Goal: Register for event/course: Sign up to attend an event or enroll in a course

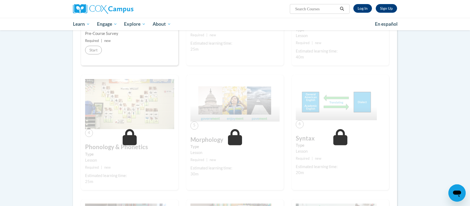
scroll to position [79, 0]
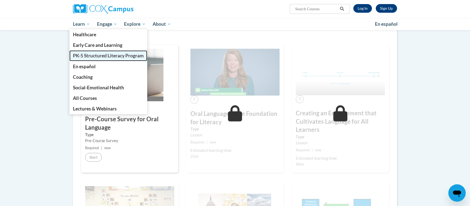
click at [83, 52] on link "PK-5 Structured Literacy Program" at bounding box center [108, 55] width 78 height 11
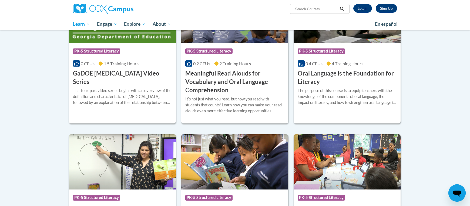
scroll to position [358, 0]
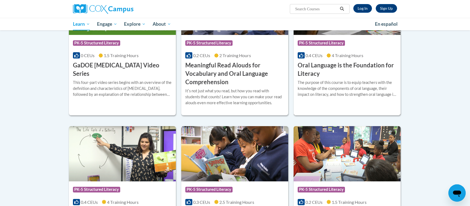
click at [390, 93] on div "The purpose of this course is to equip teachers with the knowledge of the compo…" at bounding box center [347, 88] width 99 height 18
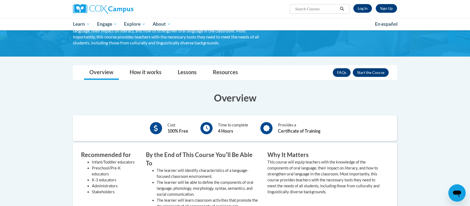
scroll to position [65, 0]
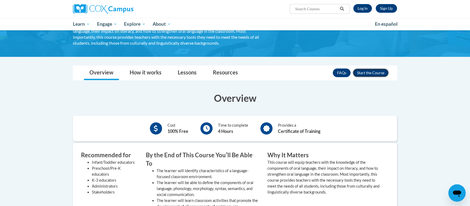
click at [366, 70] on button "Enroll" at bounding box center [371, 72] width 36 height 9
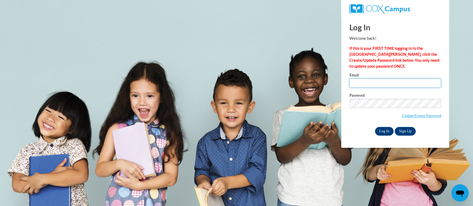
type input "askoczynski@kewaskumschools.org"
click at [381, 132] on input "Log In" at bounding box center [384, 131] width 19 height 9
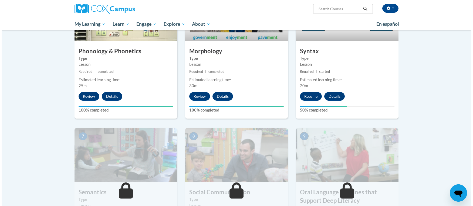
scroll to position [323, 0]
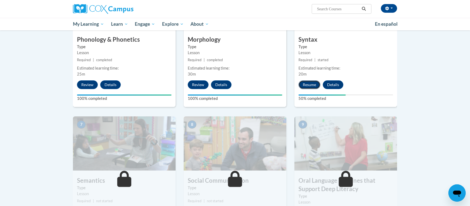
click at [317, 86] on button "Resume" at bounding box center [310, 84] width 22 height 9
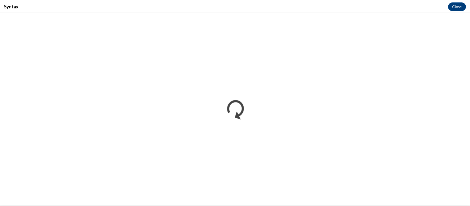
scroll to position [0, 0]
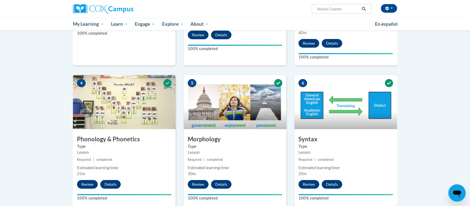
scroll to position [337, 0]
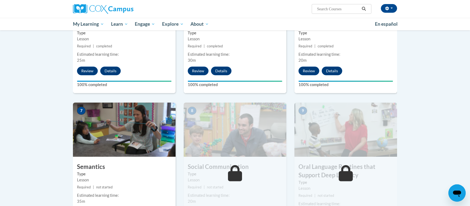
click at [121, 136] on img at bounding box center [124, 129] width 103 height 54
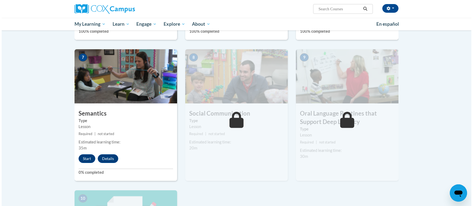
scroll to position [448, 0]
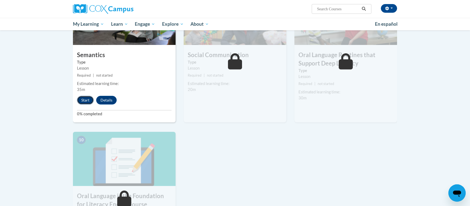
click at [92, 102] on button "Start" at bounding box center [85, 100] width 17 height 9
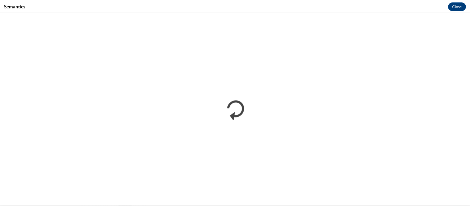
scroll to position [0, 0]
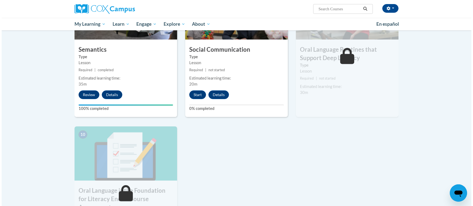
scroll to position [481, 0]
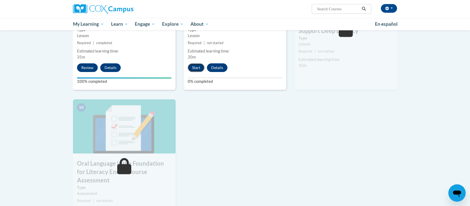
click at [195, 67] on button "Start" at bounding box center [196, 67] width 17 height 9
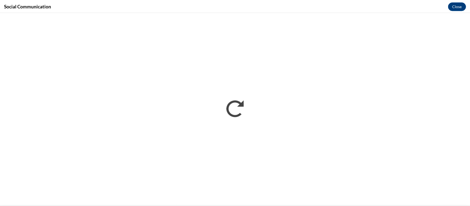
scroll to position [0, 0]
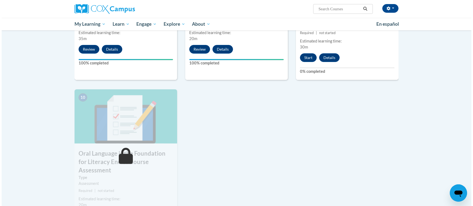
scroll to position [472, 0]
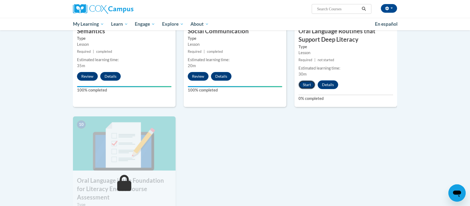
click at [312, 86] on button "Start" at bounding box center [307, 84] width 17 height 9
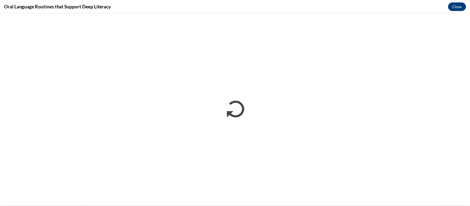
scroll to position [0, 0]
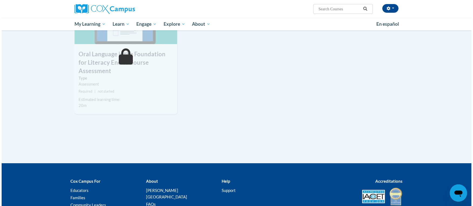
scroll to position [408, 0]
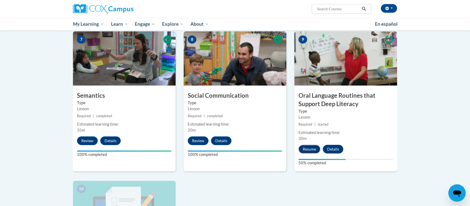
click at [300, 149] on button "Resume" at bounding box center [310, 149] width 22 height 9
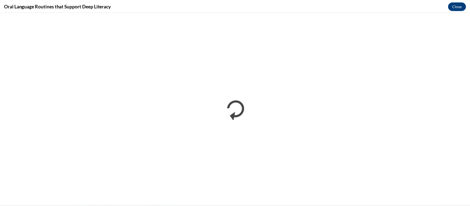
scroll to position [0, 0]
click at [456, 8] on button "Close" at bounding box center [460, 6] width 18 height 9
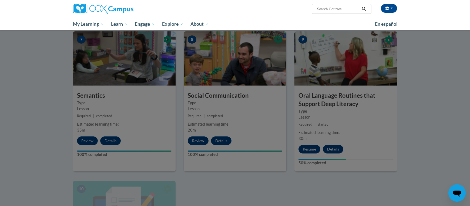
click at [134, 193] on div at bounding box center [235, 103] width 470 height 206
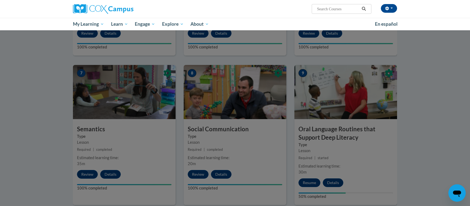
scroll to position [390, 0]
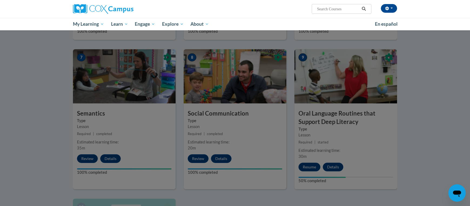
drag, startPoint x: 305, startPoint y: 166, endPoint x: 242, endPoint y: 156, distance: 64.2
click at [304, 166] on div at bounding box center [235, 103] width 470 height 206
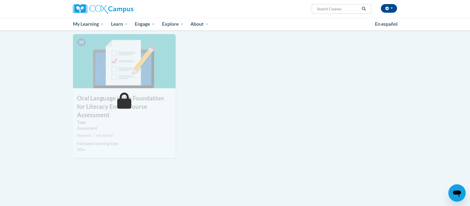
scroll to position [557, 0]
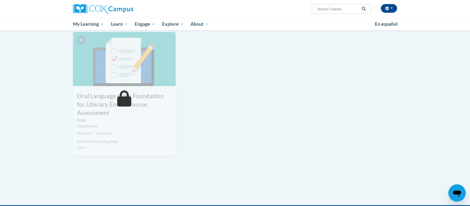
click at [147, 76] on img at bounding box center [124, 59] width 103 height 54
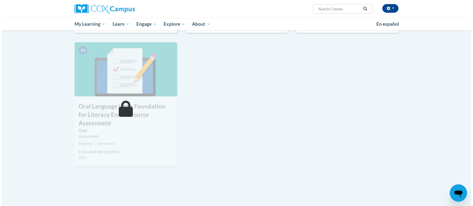
scroll to position [437, 0]
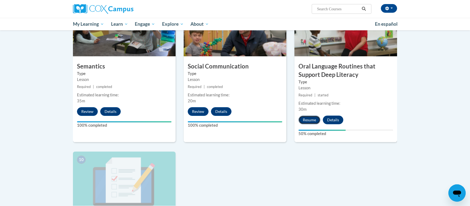
click at [306, 115] on button "Resume" at bounding box center [310, 119] width 22 height 9
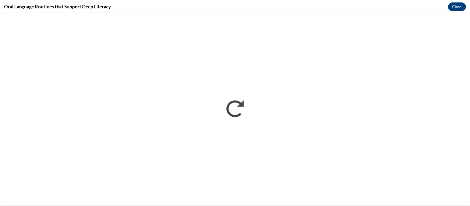
scroll to position [0, 0]
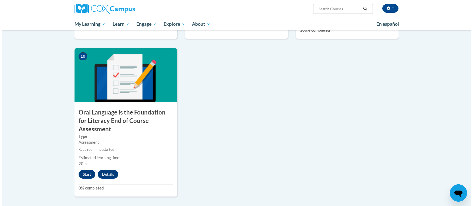
scroll to position [587, 0]
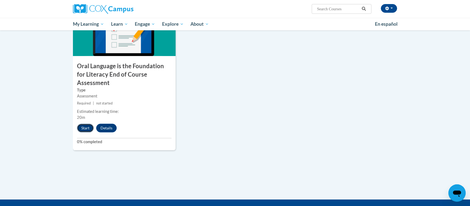
click at [89, 123] on button "Start" at bounding box center [85, 127] width 17 height 9
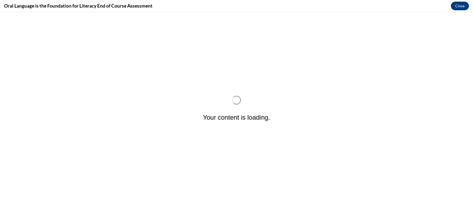
scroll to position [0, 0]
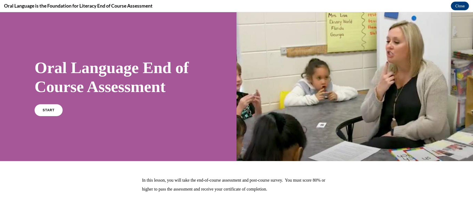
click at [134, 121] on div "Oral Language End of Course Assessment START" at bounding box center [118, 86] width 237 height 149
click at [40, 106] on link "START" at bounding box center [48, 109] width 29 height 12
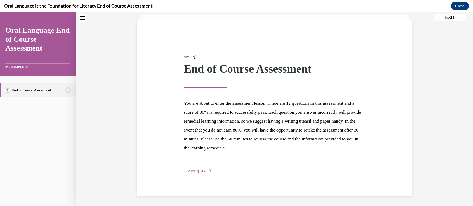
scroll to position [33, 0]
click at [201, 169] on span "START QUIZ" at bounding box center [195, 171] width 22 height 4
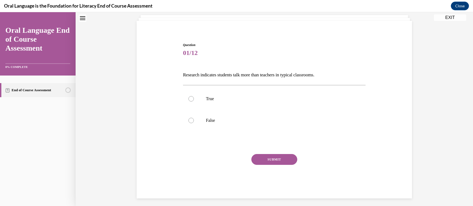
scroll to position [32, 0]
click at [214, 123] on label "False" at bounding box center [274, 121] width 183 height 22
click at [194, 123] on input "False" at bounding box center [191, 120] width 5 height 5
radio input "true"
click at [271, 151] on div "Question 01/12 Research indicates students talk more than teachers in typical c…" at bounding box center [274, 121] width 183 height 156
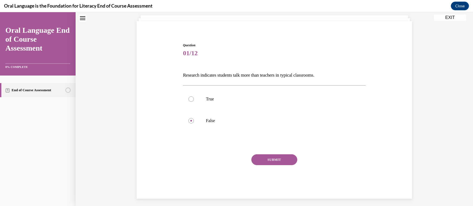
click at [271, 153] on div "Question 01/12 Research indicates students talk more than teachers in typical c…" at bounding box center [274, 121] width 183 height 156
click at [271, 157] on button "SUBMIT" at bounding box center [275, 159] width 46 height 11
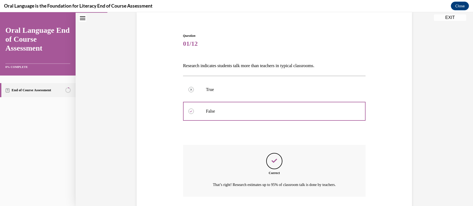
scroll to position [79, 0]
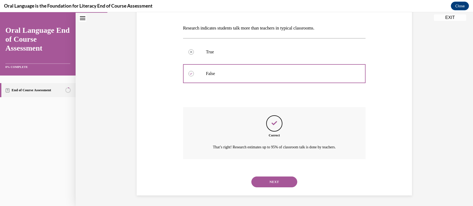
click at [274, 181] on button "NEXT" at bounding box center [275, 181] width 46 height 11
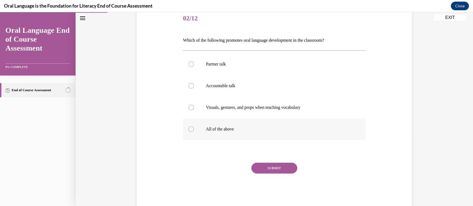
scroll to position [77, 0]
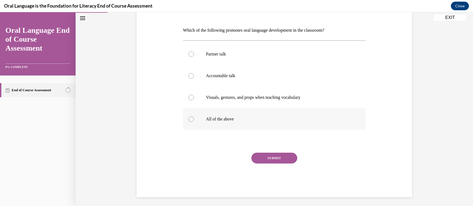
click at [279, 117] on p "All of the above" at bounding box center [279, 118] width 146 height 5
click at [194, 117] on input "All of the above" at bounding box center [191, 118] width 5 height 5
radio input "true"
click at [284, 158] on button "SUBMIT" at bounding box center [275, 157] width 46 height 11
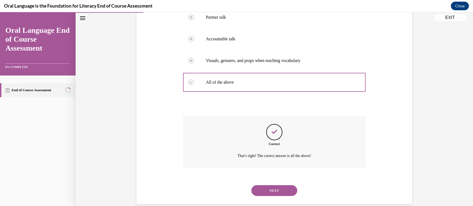
scroll to position [123, 0]
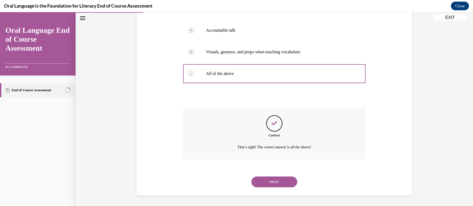
click at [283, 177] on button "NEXT" at bounding box center [275, 181] width 46 height 11
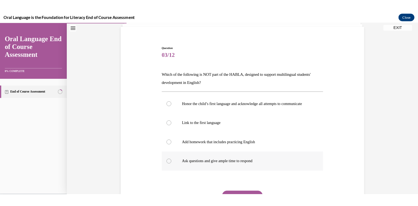
scroll to position [39, 0]
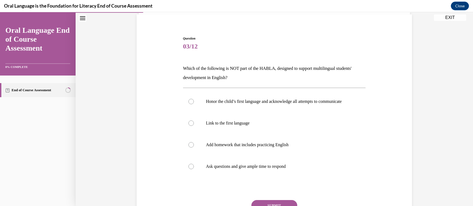
drag, startPoint x: 265, startPoint y: 81, endPoint x: 188, endPoint y: 68, distance: 77.5
click at [172, 64] on div "Question 03/12 Which of the following is NOT part of the HABLA, designed to sup…" at bounding box center [274, 132] width 278 height 224
copy p "Which of the following is NOT part of the HABLA, designed to support multilingu…"
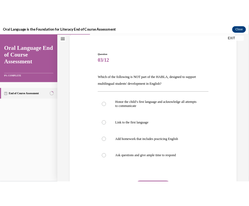
scroll to position [591, 0]
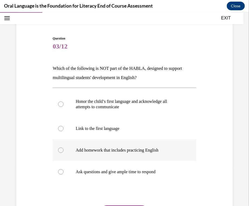
click at [56, 146] on label "Add homework that includes practicing English" at bounding box center [124, 150] width 143 height 22
click at [58, 147] on input "Add homework that includes practicing English" at bounding box center [60, 149] width 5 height 5
radio input "true"
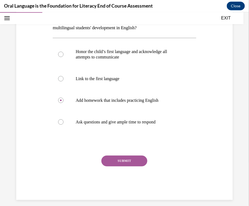
click at [135, 162] on button "SUBMIT" at bounding box center [124, 160] width 46 height 11
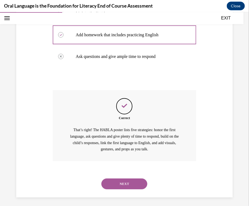
scroll to position [156, 0]
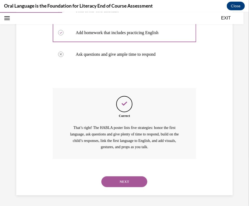
click at [133, 180] on button "NEXT" at bounding box center [124, 181] width 46 height 11
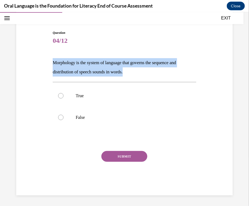
drag, startPoint x: 159, startPoint y: 73, endPoint x: 68, endPoint y: 68, distance: 91.2
click at [44, 63] on div "Question 04/12 Morphology is the system of language that governs the sequence a…" at bounding box center [124, 104] width 219 height 181
copy p "Morphology is the system of language that governs the sequence and distribution…"
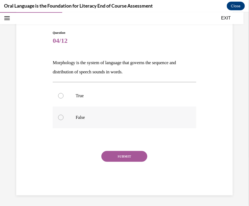
click at [86, 118] on p "False" at bounding box center [129, 116] width 107 height 5
click at [63, 118] on input "False" at bounding box center [60, 116] width 5 height 5
radio input "true"
click at [127, 156] on button "SUBMIT" at bounding box center [124, 155] width 46 height 11
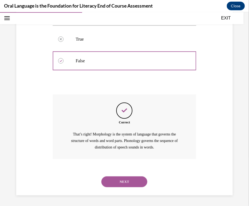
click at [139, 178] on button "NEXT" at bounding box center [124, 181] width 46 height 11
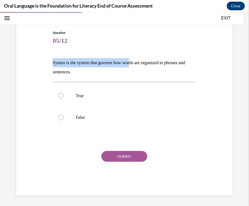
drag, startPoint x: 132, startPoint y: 65, endPoint x: 64, endPoint y: 68, distance: 68.2
click at [49, 54] on div "Question 05/12 Syntax is the system that governs how words are organized in phr…" at bounding box center [124, 104] width 219 height 181
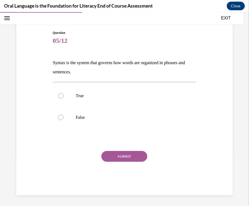
click at [69, 73] on p "Syntax is the system that governs how words are organized in phrases and senten…" at bounding box center [124, 67] width 143 height 18
drag, startPoint x: 88, startPoint y: 73, endPoint x: 69, endPoint y: 63, distance: 22.0
click at [46, 60] on div "Question 05/12 Syntax is the system that governs how words are organized in phr…" at bounding box center [124, 104] width 219 height 181
copy p "Syntax is the system that governs how words are organized in phrases and senten…"
drag, startPoint x: 59, startPoint y: 90, endPoint x: 68, endPoint y: 98, distance: 12.2
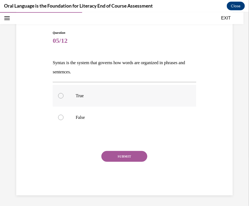
click at [59, 90] on label "True" at bounding box center [124, 96] width 143 height 22
click at [59, 93] on input "True" at bounding box center [60, 95] width 5 height 5
radio input "true"
click at [117, 155] on button "SUBMIT" at bounding box center [124, 155] width 46 height 11
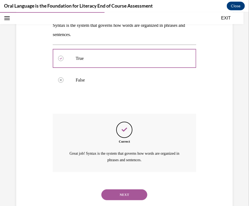
scroll to position [95, 0]
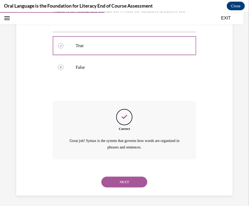
click at [135, 181] on button "NEXT" at bounding box center [124, 181] width 46 height 11
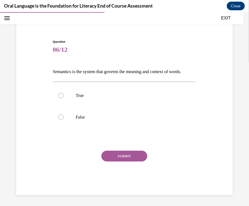
drag, startPoint x: 148, startPoint y: 72, endPoint x: 61, endPoint y: 59, distance: 87.7
click at [44, 51] on div "Question 06/12 Semantics is the system that governs the meaning and context of …" at bounding box center [124, 109] width 219 height 172
copy p "Semantics is the system that governs the meaning and context of words."
click at [81, 95] on p "True" at bounding box center [129, 94] width 107 height 5
click at [63, 95] on input "True" at bounding box center [60, 94] width 5 height 5
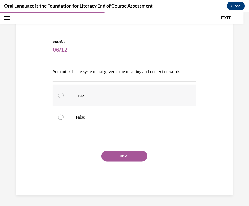
radio input "true"
click at [137, 151] on button "SUBMIT" at bounding box center [124, 155] width 46 height 11
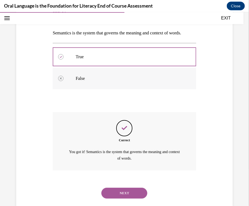
scroll to position [95, 0]
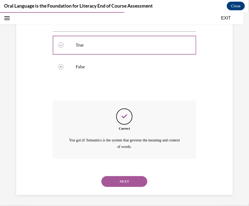
click at [116, 177] on button "NEXT" at bounding box center [124, 181] width 46 height 11
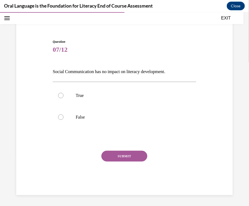
scroll to position [36, 0]
click at [115, 72] on p "Social Communication has no impact on literacy development." at bounding box center [124, 71] width 143 height 9
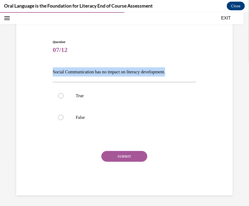
click at [115, 72] on p "Social Communication has no impact on literacy development." at bounding box center [124, 71] width 143 height 9
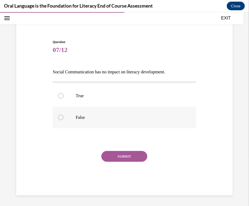
click at [73, 114] on label "False" at bounding box center [124, 117] width 143 height 22
click at [63, 114] on input "False" at bounding box center [60, 116] width 5 height 5
radio input "true"
click at [115, 162] on div "SUBMIT" at bounding box center [124, 163] width 143 height 27
click at [116, 159] on button "SUBMIT" at bounding box center [124, 155] width 46 height 11
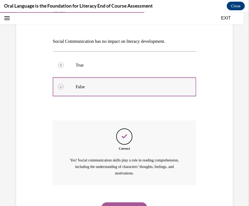
scroll to position [92, 0]
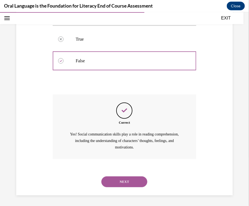
click at [118, 179] on button "NEXT" at bounding box center [124, 181] width 46 height 11
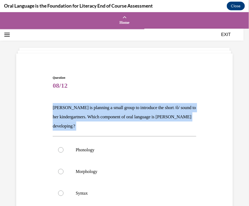
drag, startPoint x: 69, startPoint y: 120, endPoint x: 78, endPoint y: 120, distance: 9.2
click at [21, 105] on div "Question 08/12 Mrs. Coleman is planning a small group to introduce the short /ŏ…" at bounding box center [124, 175] width 219 height 233
copy div "Mrs. Coleman is planning a small group to introduce the short /ŏ/ sound to her …"
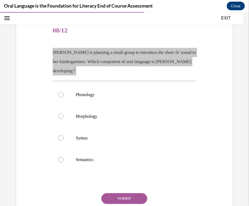
scroll to position [55, 0]
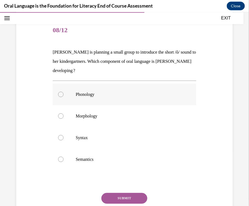
click at [61, 98] on label "Phonology" at bounding box center [124, 94] width 143 height 22
click at [61, 97] on input "Phonology" at bounding box center [60, 93] width 5 height 5
radio input "true"
click at [112, 193] on button "SUBMIT" at bounding box center [124, 197] width 46 height 11
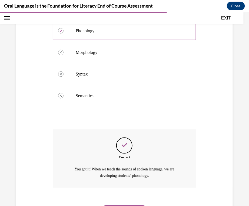
scroll to position [147, 0]
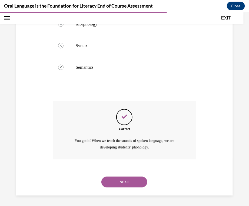
click at [129, 177] on button "NEXT" at bounding box center [124, 181] width 46 height 11
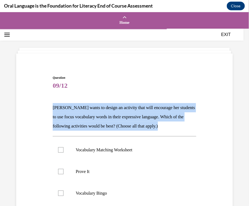
drag, startPoint x: 182, startPoint y: 125, endPoint x: 34, endPoint y: 106, distance: 148.8
click at [34, 106] on div "Question 09/12 Mrs. Butler wants to design an activity that will encourage her …" at bounding box center [124, 175] width 219 height 233
copy p "[PERSON_NAME] wants to design an activity that will encourage her students to u…"
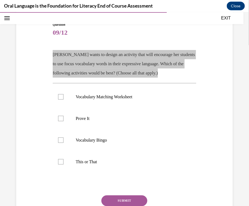
scroll to position [54, 0]
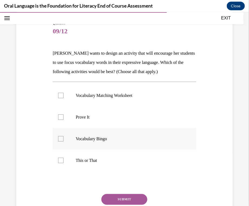
click at [66, 142] on label "Vocabulary Bingo" at bounding box center [124, 139] width 143 height 22
click at [63, 141] on input "Vocabulary Bingo" at bounding box center [60, 138] width 5 height 5
click at [54, 134] on label "Vocabulary Bingo" at bounding box center [124, 139] width 143 height 22
click at [58, 136] on input "Vocabulary Bingo" at bounding box center [60, 138] width 5 height 5
checkbox input "false"
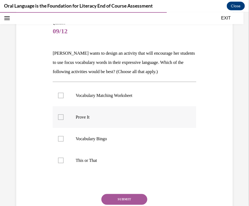
click at [58, 120] on label "Prove It" at bounding box center [124, 117] width 143 height 22
click at [58, 119] on input "Prove It" at bounding box center [60, 116] width 5 height 5
checkbox input "true"
click at [57, 136] on label "Vocabulary Bingo" at bounding box center [124, 139] width 143 height 22
click at [58, 136] on input "Vocabulary Bingo" at bounding box center [60, 138] width 5 height 5
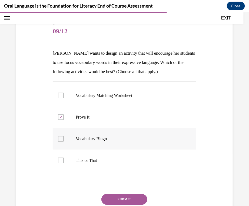
checkbox input "true"
click at [116, 195] on button "SUBMIT" at bounding box center [124, 198] width 46 height 11
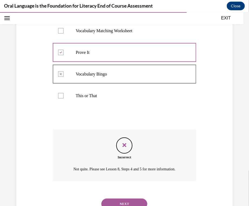
scroll to position [141, 0]
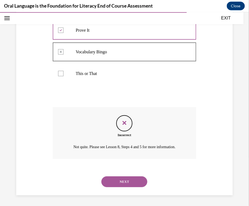
click at [97, 71] on p "This or That" at bounding box center [129, 73] width 107 height 5
click at [124, 179] on button "NEXT" at bounding box center [124, 181] width 46 height 11
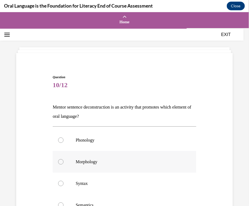
scroll to position [1, 0]
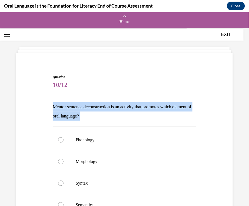
drag, startPoint x: 125, startPoint y: 121, endPoint x: 50, endPoint y: 103, distance: 77.3
click at [50, 103] on div "Question 10/12 Mentor sentence deconstruction is an activity that promotes whic…" at bounding box center [124, 170] width 219 height 224
copy div "Mentor sentence deconstruction is an activity that promotes which element of or…"
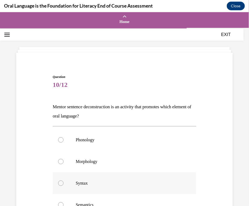
click at [66, 184] on label "Syntax" at bounding box center [124, 183] width 143 height 22
click at [63, 184] on input "Syntax" at bounding box center [60, 182] width 5 height 5
radio input "true"
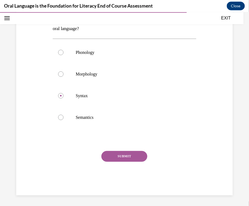
click at [124, 154] on button "SUBMIT" at bounding box center [124, 155] width 46 height 11
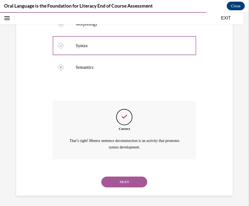
scroll to position [138, 0]
click at [135, 180] on button "NEXT" at bounding box center [124, 181] width 46 height 11
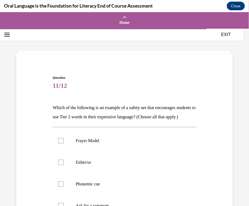
click at [105, 107] on p "Which of the following is an example of a safety net that encourages students t…" at bounding box center [124, 112] width 143 height 18
click at [104, 108] on p "Which of the following is an example of a safety net that encourages students t…" at bounding box center [124, 112] width 143 height 18
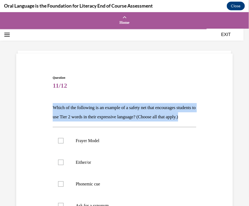
click at [104, 108] on p "Which of the following is an example of a safety net that encourages students t…" at bounding box center [124, 112] width 143 height 18
copy p "Which of the following is an example of a safety net that encourages students t…"
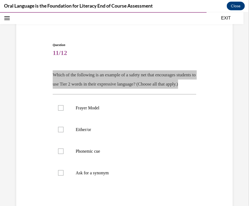
scroll to position [38, 0]
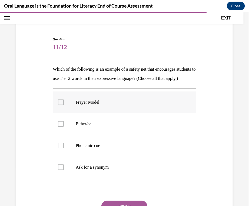
click at [59, 105] on div at bounding box center [60, 101] width 5 height 5
click at [59, 105] on input "Frayer Model" at bounding box center [60, 101] width 5 height 5
checkbox input "true"
click at [61, 172] on label "Ask for a synonym" at bounding box center [124, 167] width 143 height 22
click at [61, 169] on input "Ask for a synonym" at bounding box center [60, 166] width 5 height 5
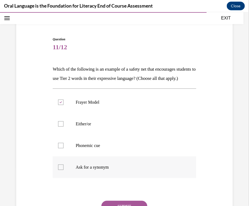
checkbox input "true"
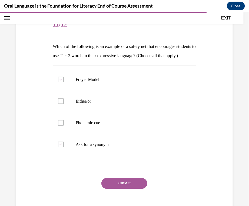
scroll to position [65, 0]
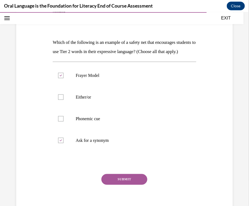
click at [113, 184] on button "SUBMIT" at bounding box center [124, 178] width 46 height 11
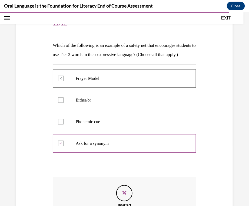
scroll to position [30, 0]
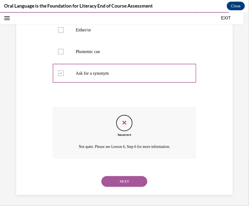
click at [128, 186] on button "NEXT" at bounding box center [124, 181] width 46 height 11
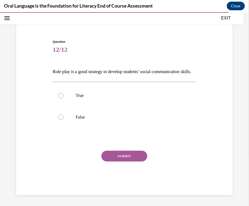
scroll to position [45, 0]
drag, startPoint x: 83, startPoint y: 108, endPoint x: 83, endPoint y: 98, distance: 10.3
click at [83, 98] on div "True False" at bounding box center [124, 105] width 143 height 43
click at [83, 98] on p "True" at bounding box center [129, 94] width 107 height 5
click at [63, 98] on input "True" at bounding box center [60, 94] width 5 height 5
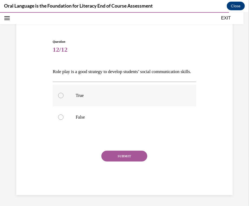
radio input "true"
click at [119, 155] on button "SUBMIT" at bounding box center [124, 155] width 46 height 11
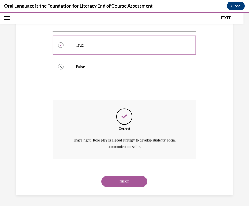
scroll to position [95, 0]
click at [135, 179] on button "NEXT" at bounding box center [124, 181] width 46 height 11
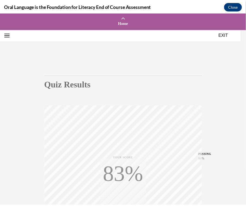
scroll to position [83, 0]
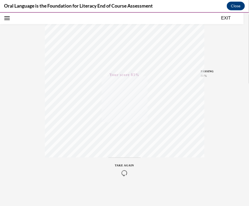
click at [227, 18] on button "EXIT" at bounding box center [226, 18] width 32 height 6
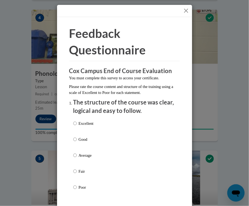
click at [187, 10] on button "Close" at bounding box center [186, 10] width 7 height 7
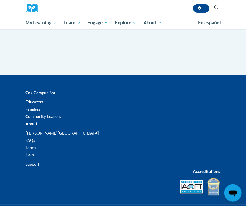
scroll to position [1591, 0]
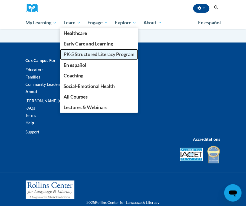
click at [84, 53] on span "PK-5 Structured Literacy Program" at bounding box center [98, 54] width 71 height 6
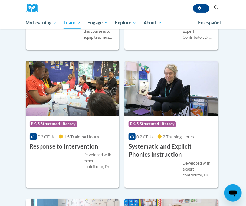
scroll to position [808, 0]
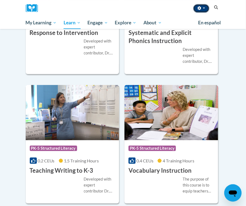
click at [203, 6] on button "button" at bounding box center [201, 8] width 16 height 9
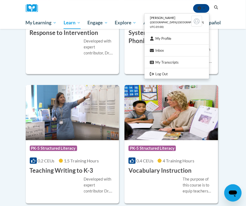
click at [190, 42] on ul "[PERSON_NAME] ([GEOGRAPHIC_DATA]/[GEOGRAPHIC_DATA] UTC-05:00) My Profile Inbox …" at bounding box center [176, 46] width 65 height 66
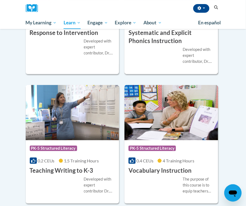
click at [189, 46] on div "Developed with expert contributor, Dr. [PERSON_NAME], Reading Teacherʹs Top Ten…" at bounding box center [197, 55] width 31 height 18
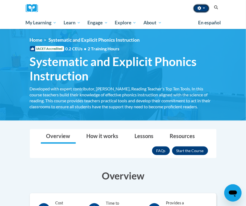
click at [199, 11] on button "button" at bounding box center [201, 8] width 16 height 9
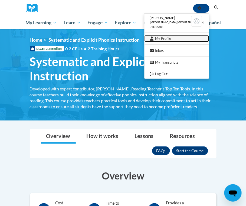
click at [182, 36] on link "My Profile" at bounding box center [176, 38] width 65 height 7
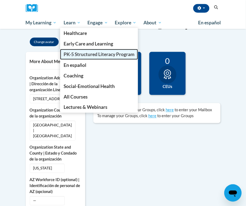
click at [83, 55] on span "PK-5 Structured Literacy Program" at bounding box center [98, 54] width 71 height 6
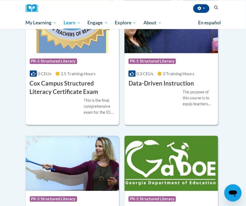
scroll to position [155, 0]
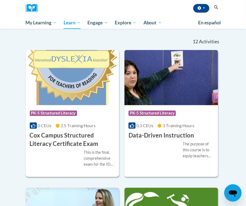
click at [92, 120] on div "Course Category: PK-5 Structured Literacy 0 CEUs 2.5 Training Hours COURSE Cox …" at bounding box center [72, 126] width 93 height 43
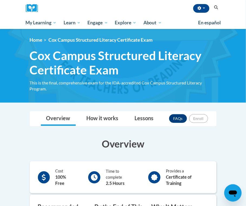
click at [116, 66] on span "Cox Campus Structured Literacy Certificate Exam" at bounding box center [123, 62] width 186 height 29
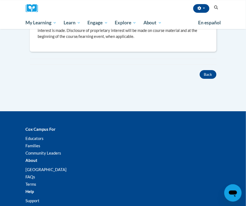
scroll to position [24, 0]
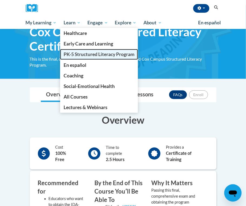
click at [73, 51] on link "PK-5 Structured Literacy Program" at bounding box center [99, 54] width 78 height 11
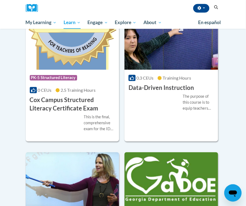
scroll to position [185, 0]
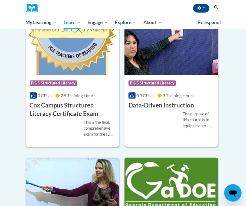
click at [165, 104] on h3 "Data-Driven Instruction" at bounding box center [160, 105] width 65 height 8
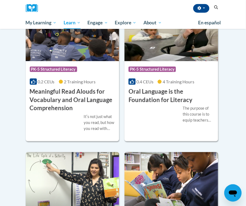
scroll to position [473, 0]
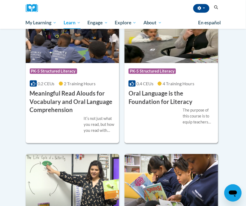
click at [180, 120] on div "More Info Open The purpose of this course is to equip teachers with the knowled…" at bounding box center [170, 119] width 93 height 27
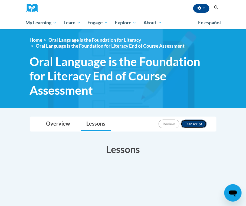
click at [187, 120] on button "Transcript" at bounding box center [193, 123] width 26 height 9
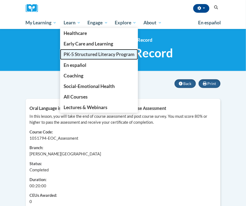
click at [86, 57] on link "PK-5 Structured Literacy Program" at bounding box center [99, 54] width 78 height 11
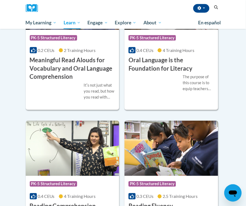
scroll to position [571, 0]
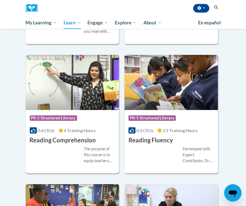
click at [89, 136] on h3 "Reading Comprehension" at bounding box center [63, 140] width 66 height 8
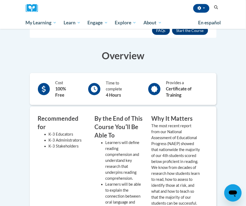
scroll to position [53, 0]
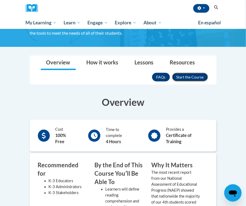
click at [180, 78] on button "Enroll" at bounding box center [190, 77] width 36 height 9
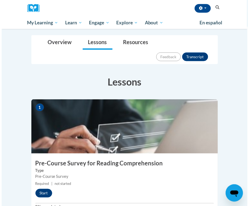
scroll to position [97, 0]
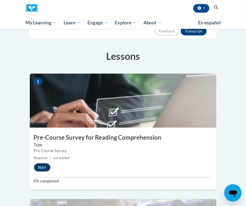
click at [40, 163] on button "Start" at bounding box center [42, 167] width 17 height 9
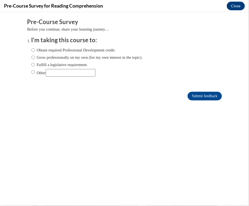
scroll to position [0, 0]
click at [64, 61] on div "Obtain required Professional Development credit. Grow professionally on my own …" at bounding box center [86, 61] width 111 height 35
click at [63, 59] on label "Grow professionally on my own (for my own interest in the topic)." at bounding box center [86, 57] width 111 height 6
click at [35, 59] on input "Grow professionally on my own (for my own interest in the topic)." at bounding box center [33, 57] width 4 height 6
radio input "true"
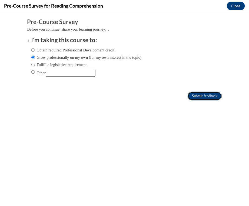
click at [210, 96] on input "Submit feedback" at bounding box center [204, 95] width 34 height 9
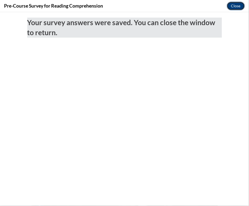
click at [232, 5] on button "Close" at bounding box center [236, 6] width 18 height 9
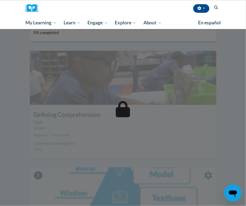
scroll to position [169, 0]
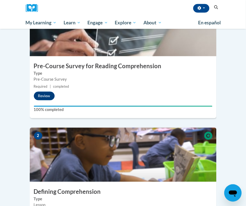
click at [138, 139] on img at bounding box center [123, 155] width 186 height 54
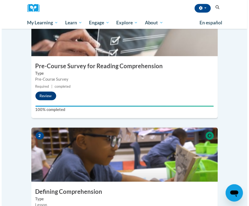
scroll to position [209, 0]
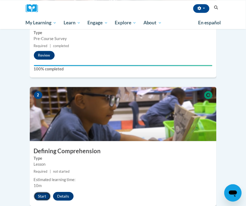
click at [36, 192] on button "Start" at bounding box center [42, 196] width 17 height 9
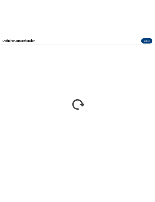
scroll to position [0, 0]
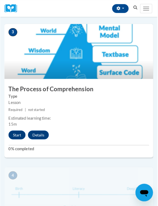
scroll to position [431, 0]
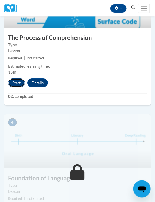
click at [15, 82] on button "Start" at bounding box center [16, 83] width 17 height 9
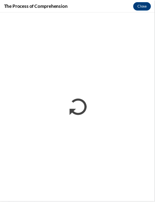
scroll to position [0, 0]
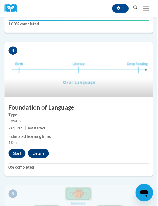
scroll to position [502, 0]
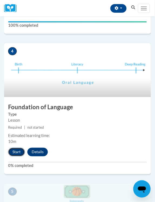
click at [21, 153] on button "Start" at bounding box center [16, 152] width 17 height 9
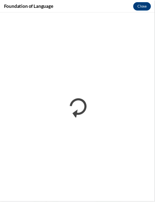
scroll to position [0, 0]
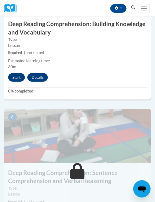
scroll to position [835, 0]
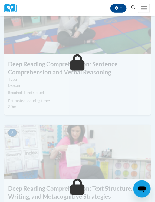
click at [47, 79] on label "Type" at bounding box center [77, 80] width 139 height 6
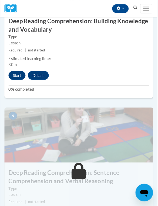
scroll to position [717, 0]
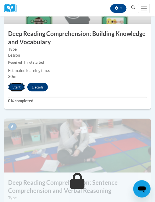
click at [17, 87] on button "Start" at bounding box center [16, 87] width 17 height 9
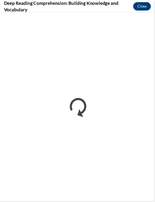
scroll to position [0, 0]
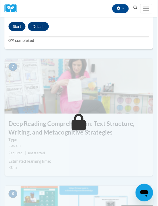
scroll to position [800, 0]
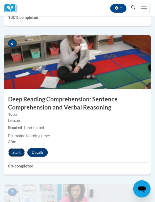
click at [9, 151] on button "Start" at bounding box center [16, 153] width 17 height 9
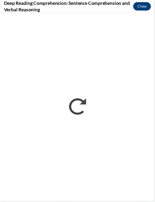
scroll to position [553, 0]
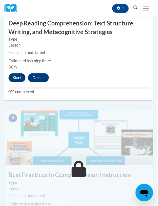
scroll to position [988, 0]
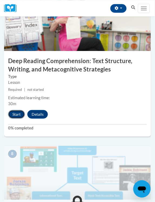
click at [17, 116] on button "Start" at bounding box center [16, 114] width 17 height 9
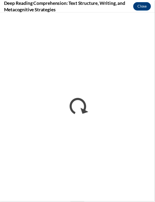
scroll to position [0, 0]
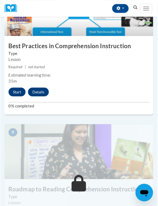
scroll to position [1148, 0]
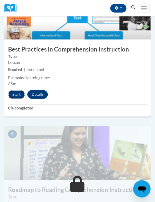
click at [14, 93] on button "Start" at bounding box center [16, 95] width 17 height 9
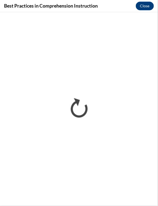
scroll to position [0, 0]
